Goal: Task Accomplishment & Management: Complete application form

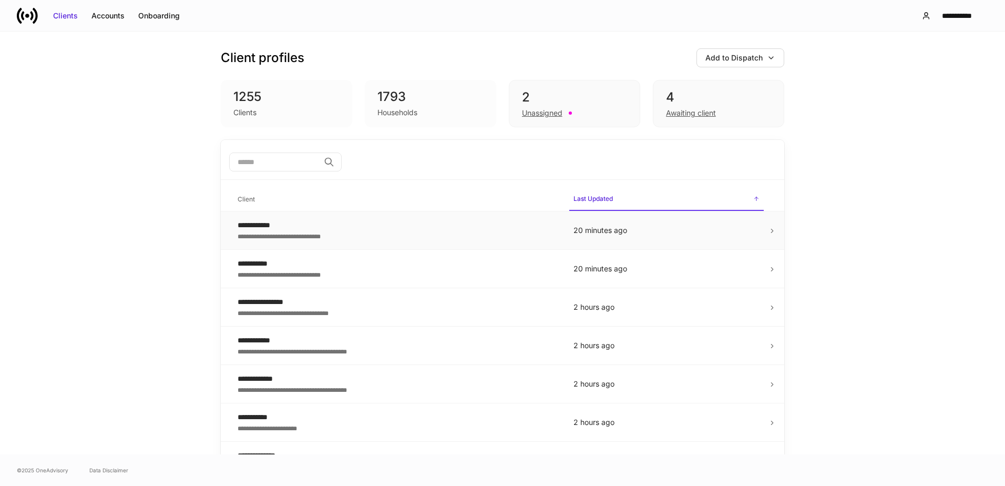
click at [769, 228] on icon at bounding box center [772, 230] width 7 height 7
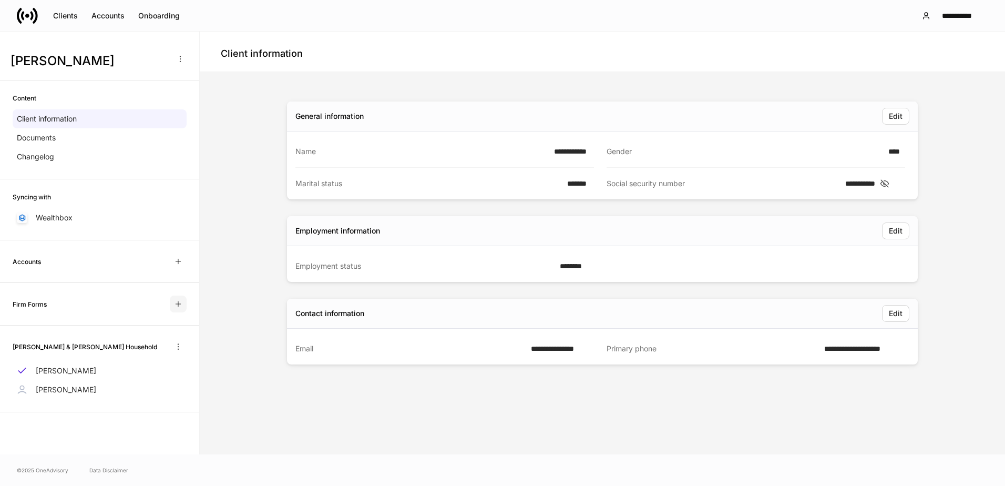
click at [174, 302] on icon "button" at bounding box center [178, 304] width 8 height 8
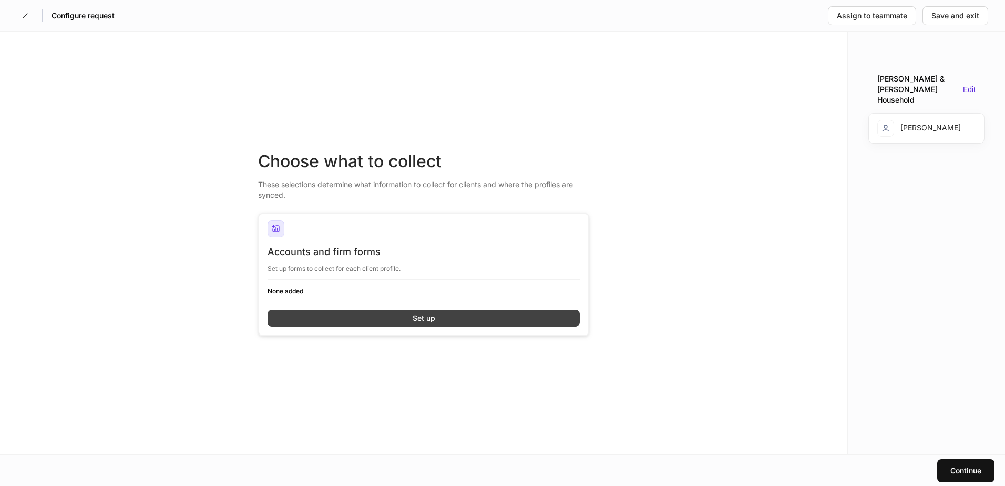
click at [358, 317] on button "Set up" at bounding box center [424, 318] width 312 height 17
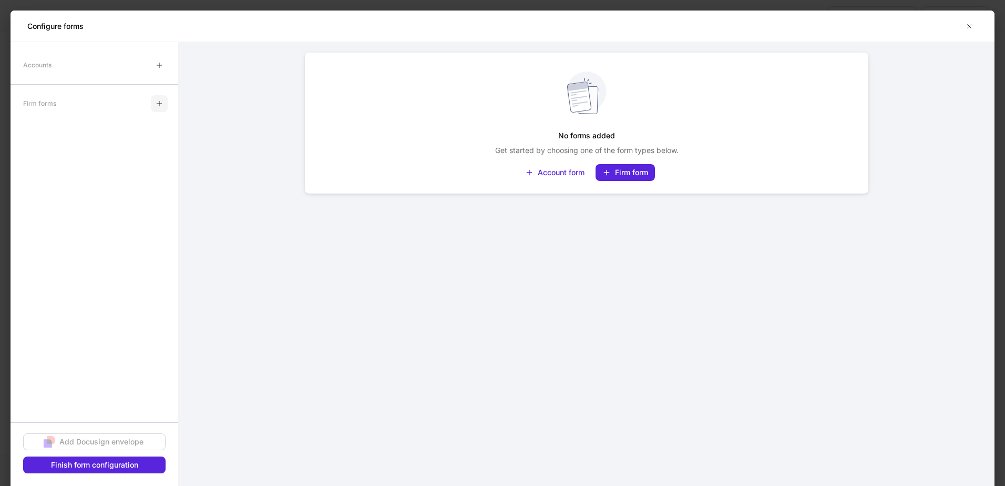
click at [157, 104] on icon "button" at bounding box center [159, 103] width 5 height 5
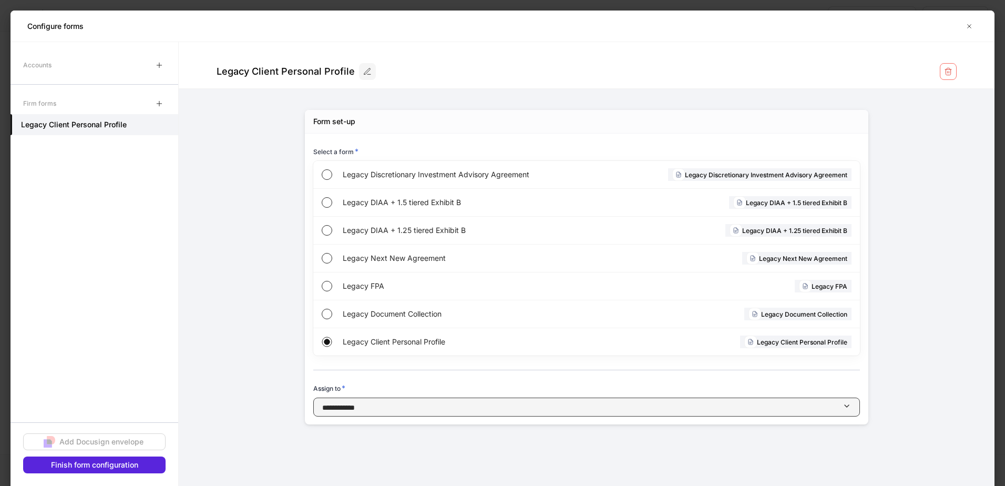
click at [501, 403] on div "button" at bounding box center [599, 407] width 488 height 11
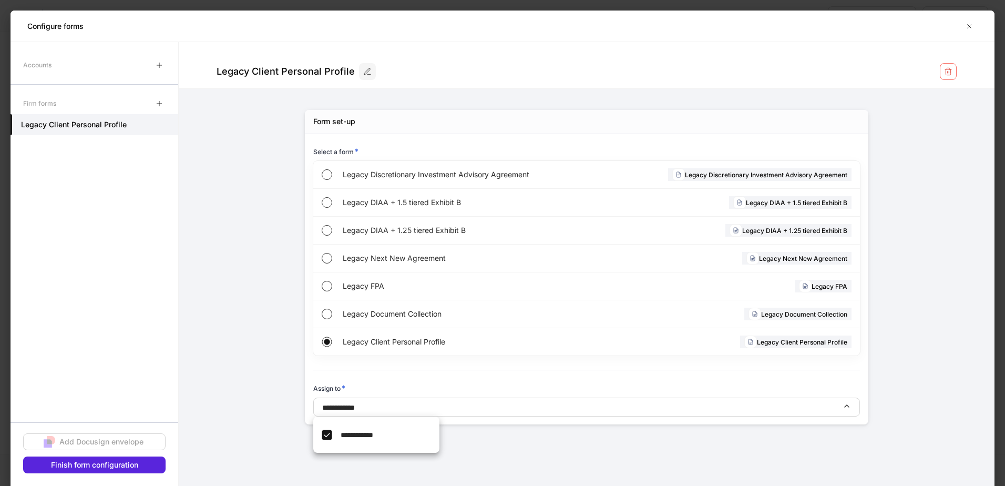
click at [389, 432] on span "**********" at bounding box center [390, 434] width 99 height 11
click at [535, 452] on div at bounding box center [502, 243] width 1005 height 486
click at [130, 469] on div "Finish form configuration" at bounding box center [94, 465] width 87 height 11
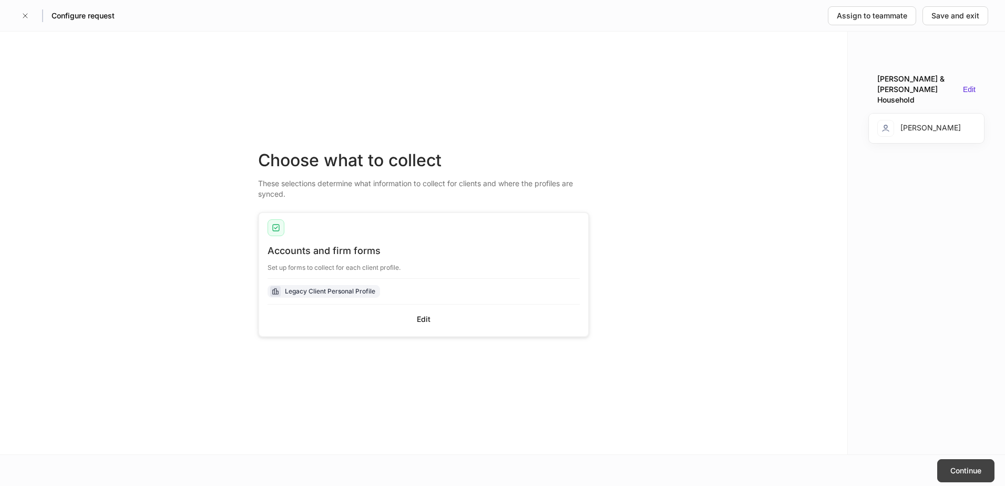
click at [970, 466] on div "Continue" at bounding box center [966, 470] width 31 height 11
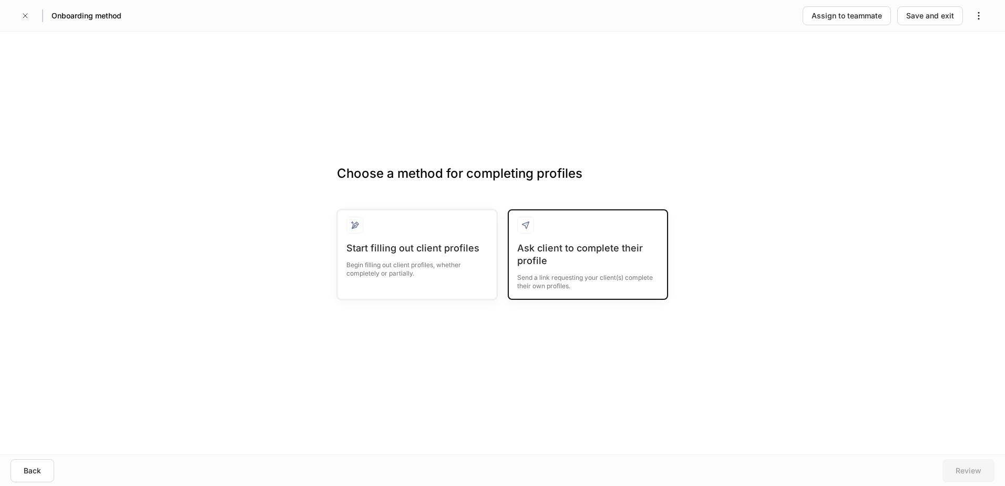
click at [545, 248] on div "Ask client to complete their profile" at bounding box center [587, 254] width 141 height 25
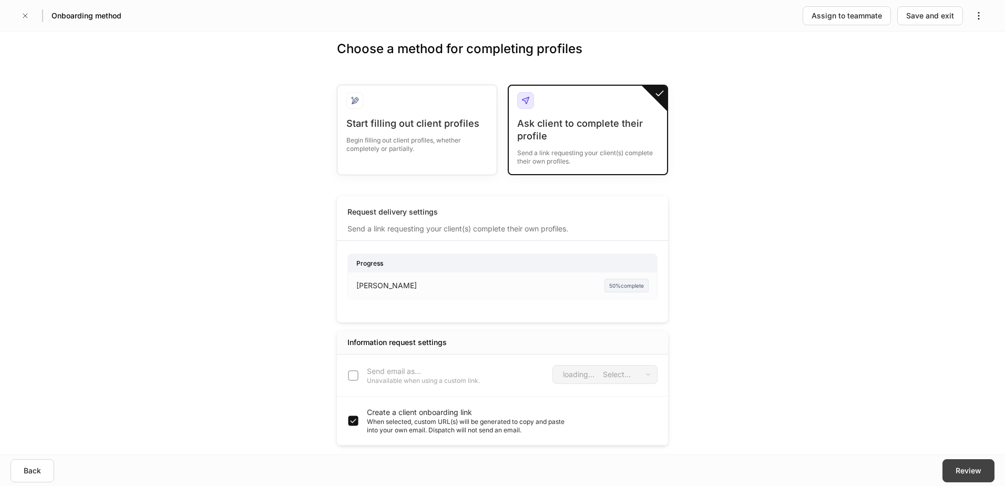
click at [965, 473] on div "Review" at bounding box center [969, 470] width 26 height 11
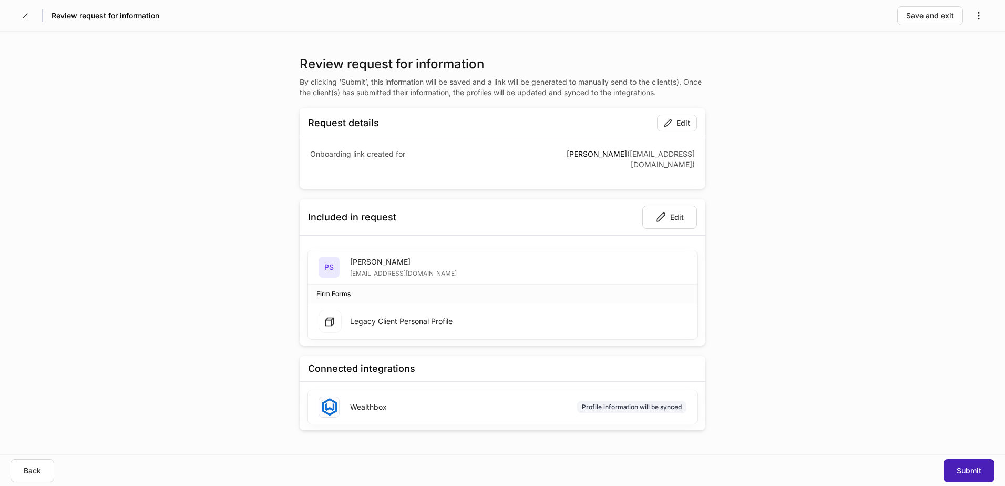
click at [962, 469] on div "Submit" at bounding box center [969, 470] width 25 height 11
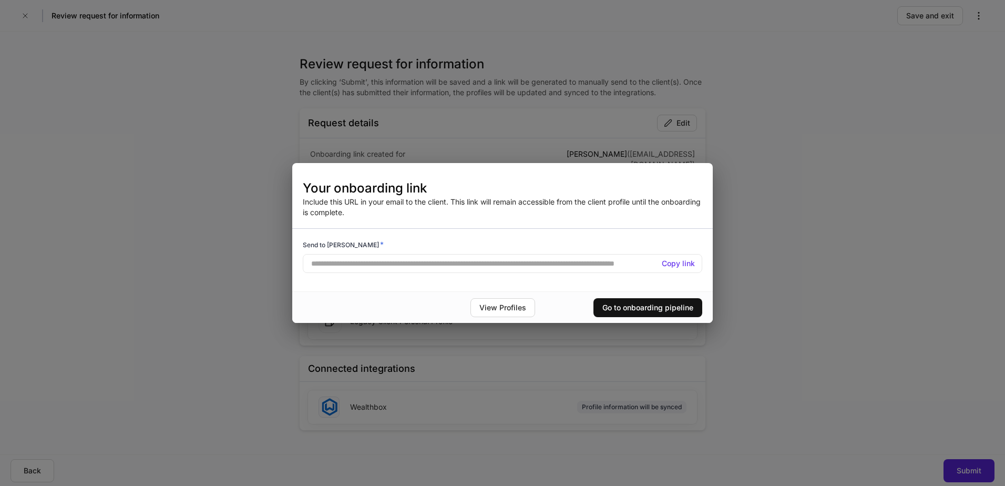
click at [676, 262] on h5 "Copy link" at bounding box center [678, 263] width 33 height 11
click at [678, 259] on h5 "Copy link" at bounding box center [678, 263] width 33 height 11
click at [795, 279] on div "**********" at bounding box center [502, 243] width 1005 height 486
click at [829, 317] on div "**********" at bounding box center [502, 243] width 1005 height 486
click at [515, 310] on div "View Profiles" at bounding box center [503, 307] width 47 height 11
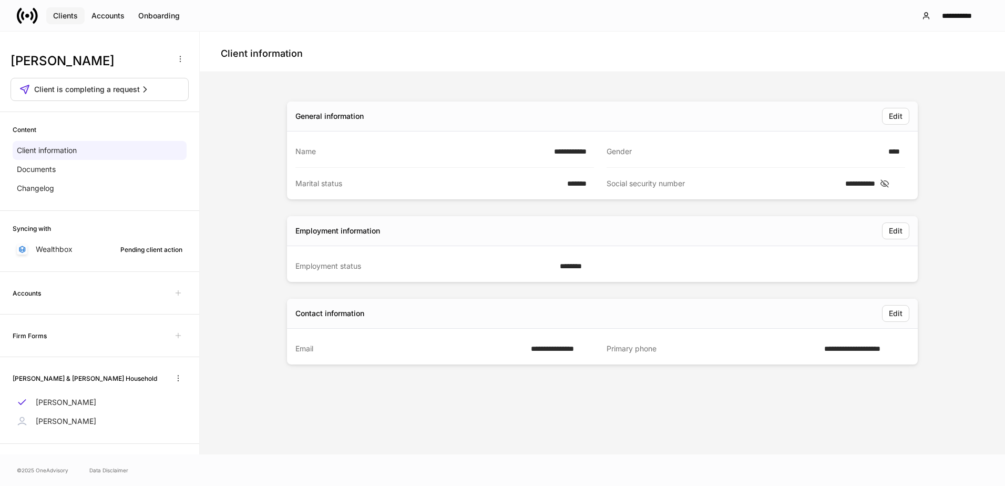
click at [66, 15] on div "Clients" at bounding box center [65, 16] width 25 height 11
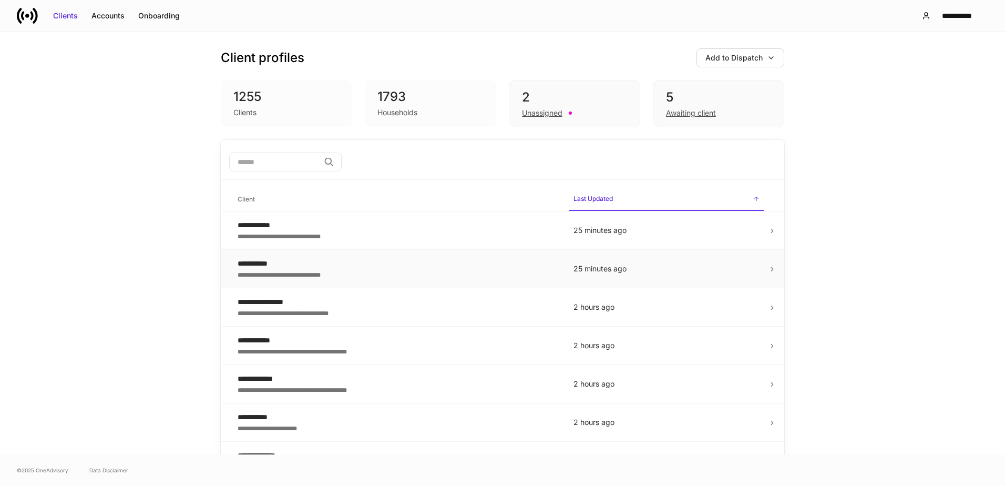
click at [769, 272] on icon at bounding box center [772, 269] width 7 height 7
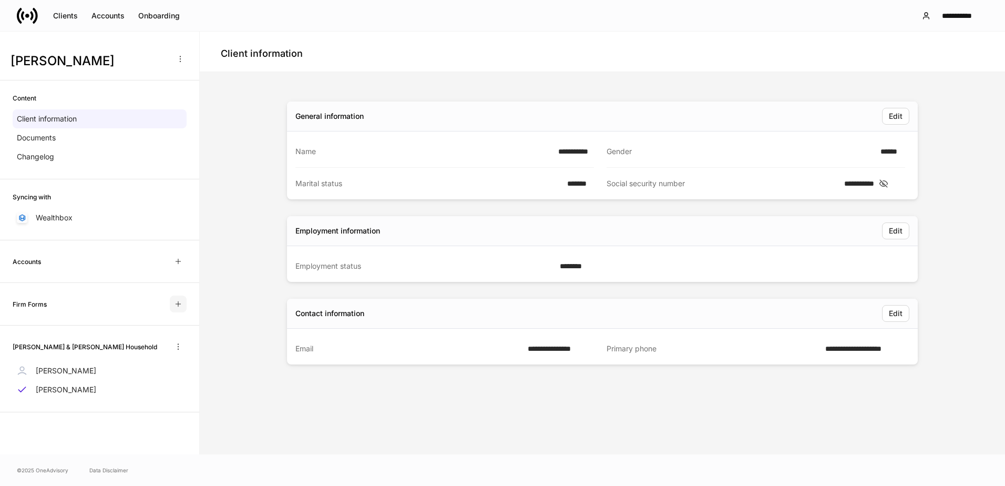
click at [179, 303] on icon "button" at bounding box center [178, 304] width 8 height 8
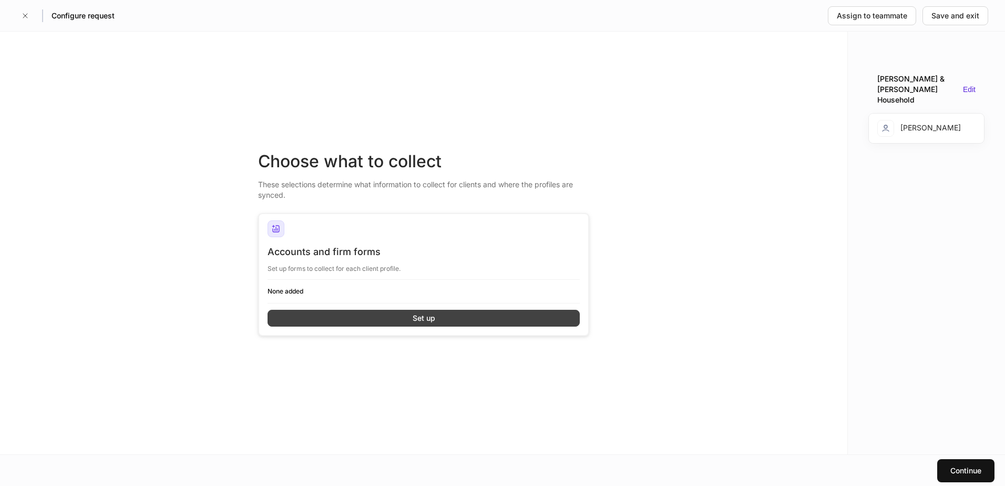
click at [434, 317] on div "Set up" at bounding box center [424, 318] width 23 height 11
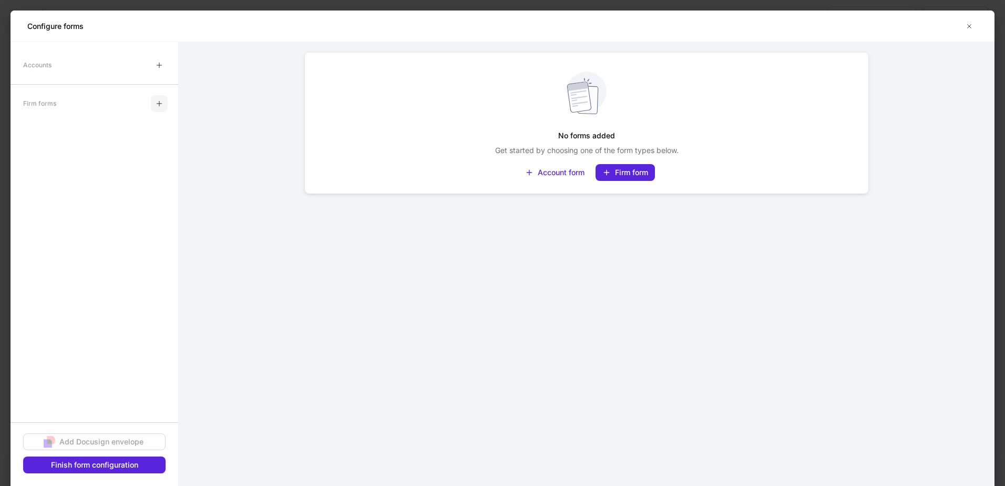
click at [163, 104] on icon "button" at bounding box center [159, 103] width 8 height 8
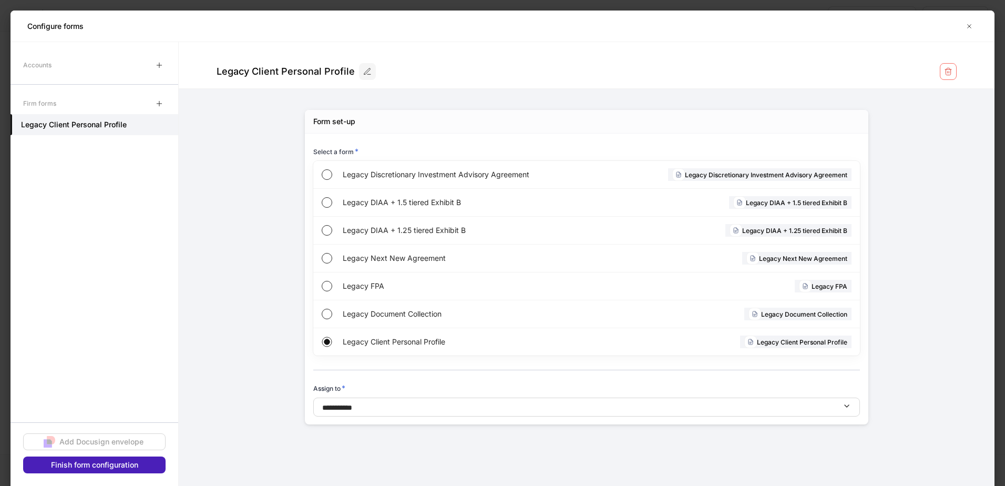
click at [127, 465] on div "Finish form configuration" at bounding box center [94, 465] width 87 height 11
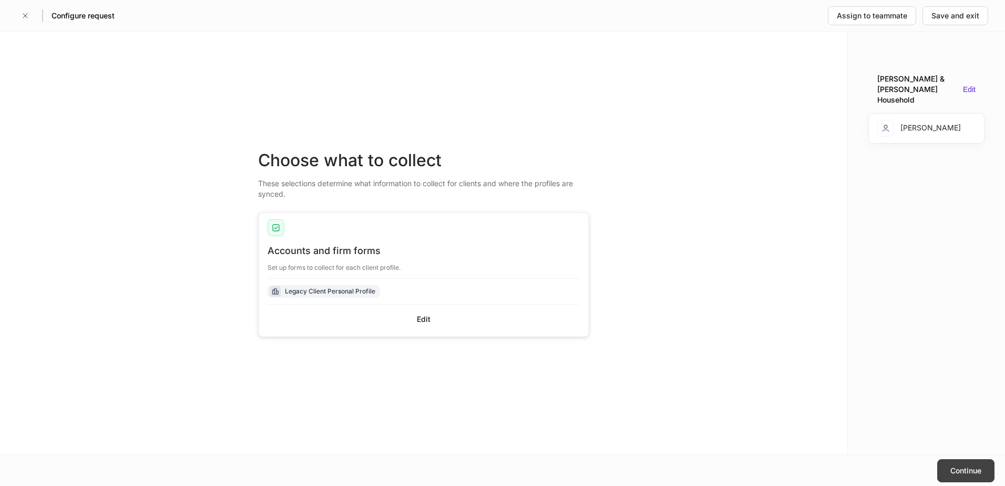
click at [952, 473] on div "Continue" at bounding box center [966, 470] width 31 height 11
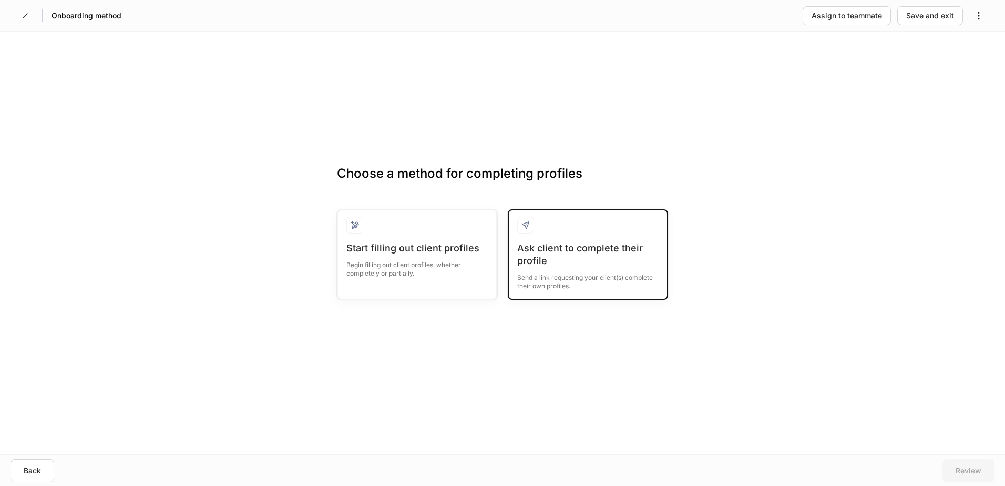
click at [557, 252] on div "Ask client to complete their profile" at bounding box center [587, 254] width 141 height 25
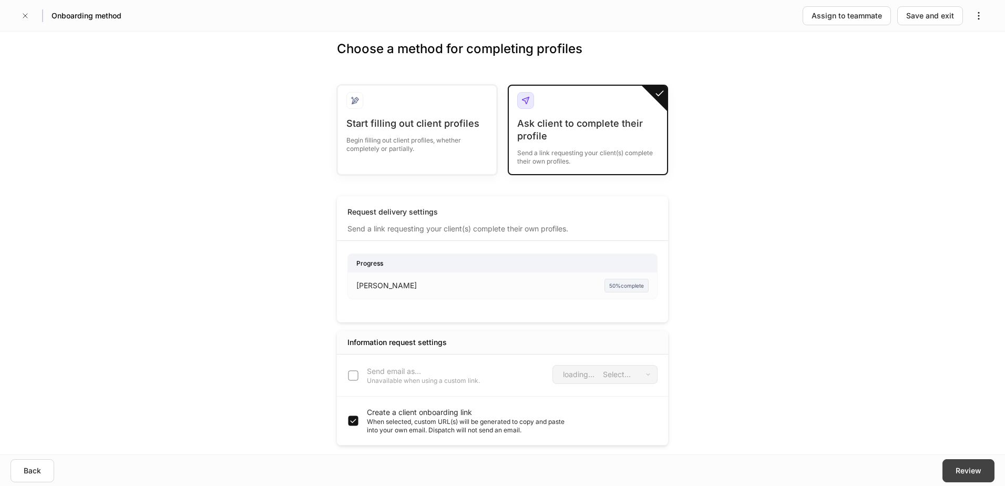
click at [963, 478] on button "Review" at bounding box center [969, 470] width 52 height 23
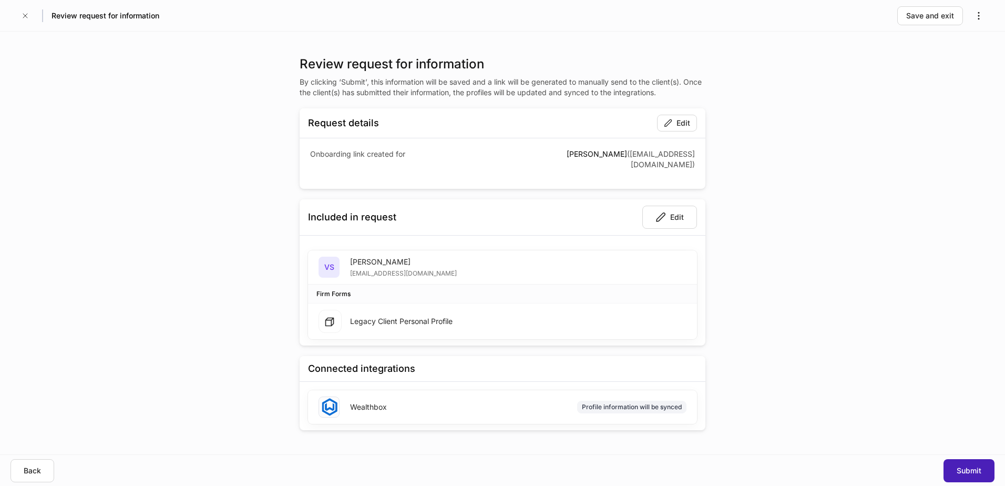
click at [964, 469] on div "Submit" at bounding box center [969, 470] width 25 height 11
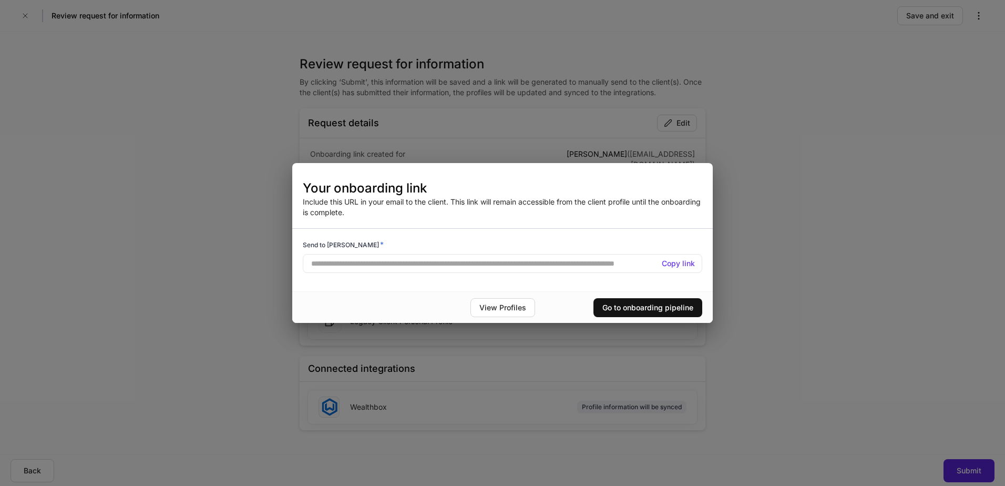
click at [673, 266] on h5 "Copy link" at bounding box center [678, 263] width 33 height 11
